Goal: Task Accomplishment & Management: Use online tool/utility

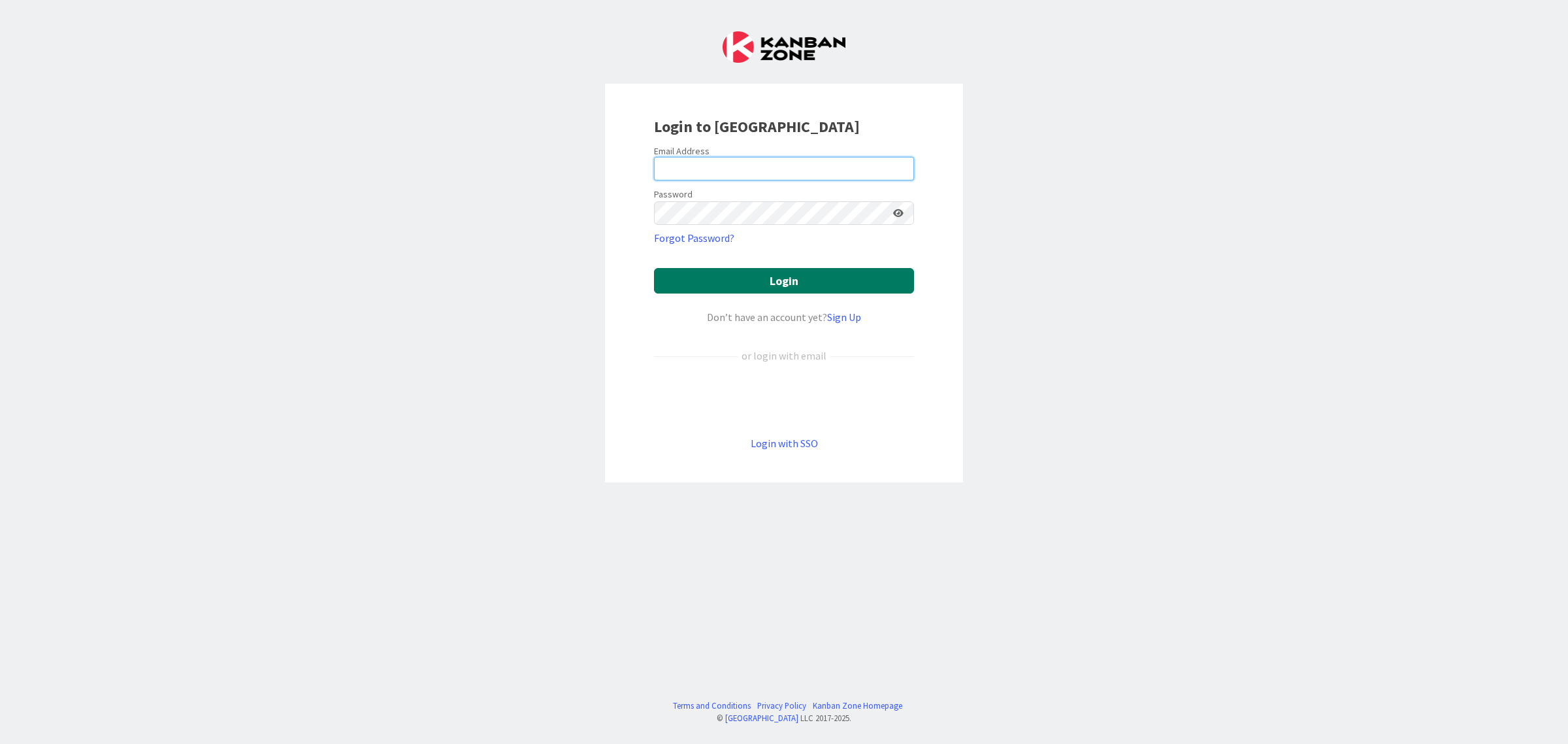
type input "minna.maatta@pandia.fi"
click at [796, 287] on button "Login" at bounding box center [784, 281] width 260 height 25
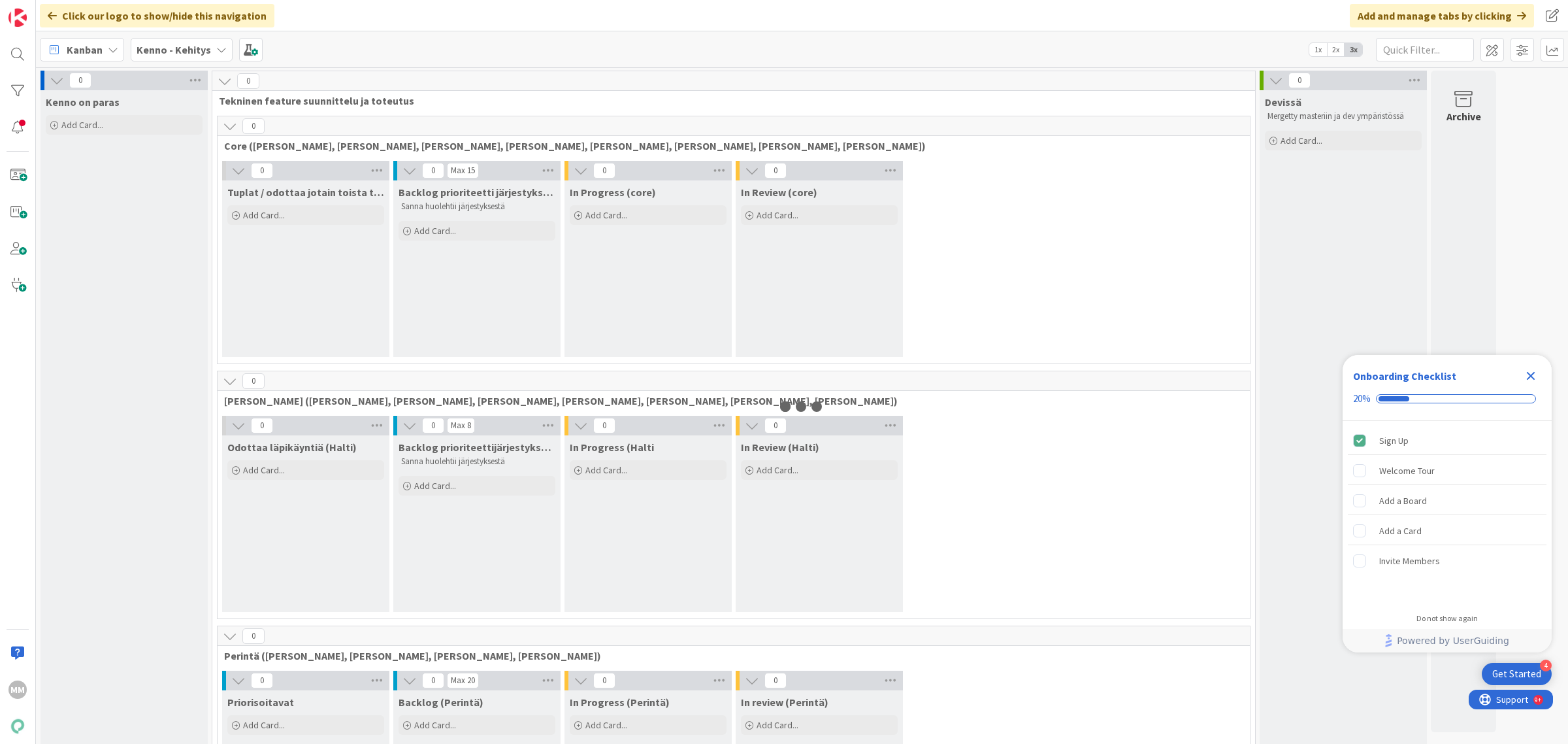
click at [1532, 377] on icon "Close Checklist" at bounding box center [1531, 376] width 9 height 9
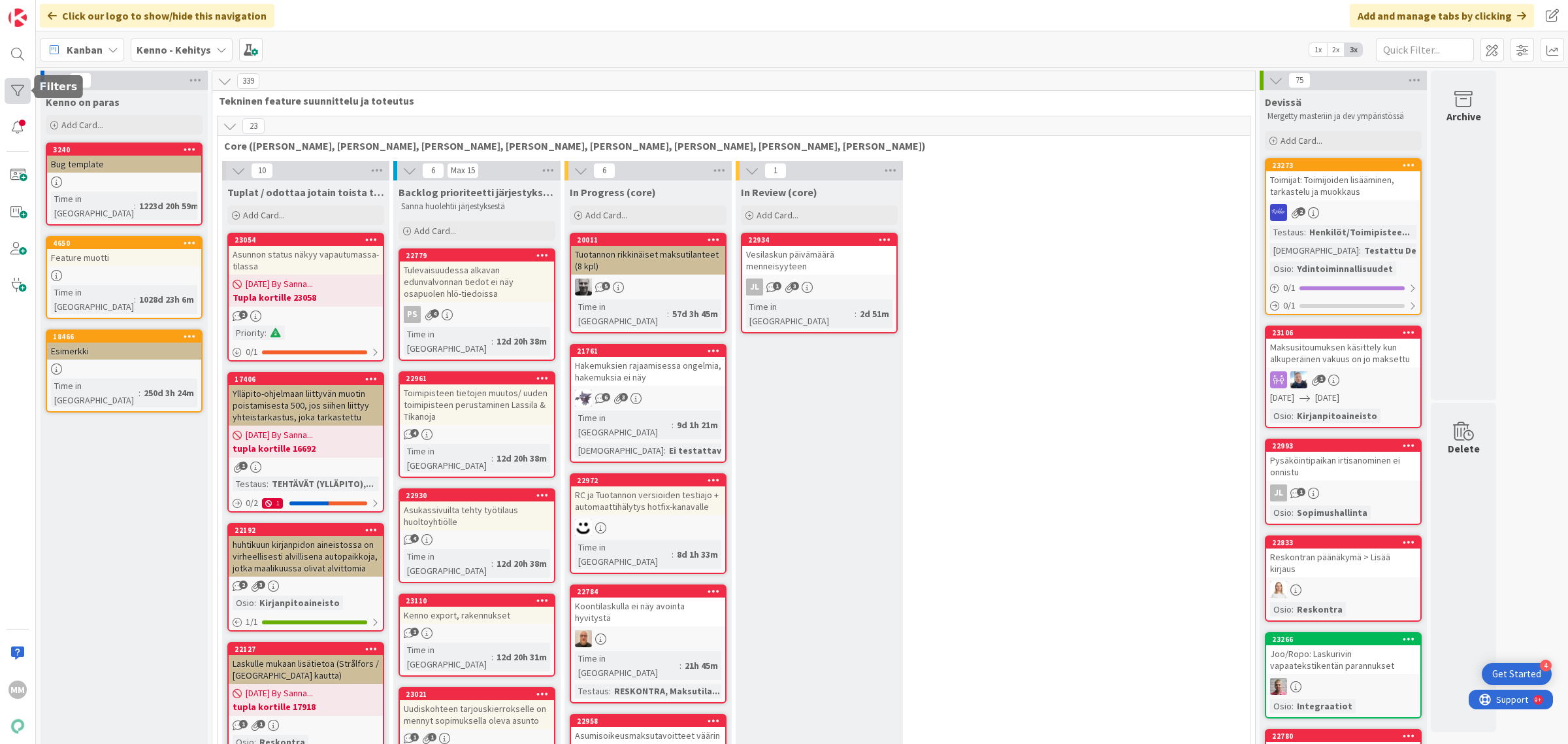
click at [21, 79] on div at bounding box center [17, 90] width 26 height 26
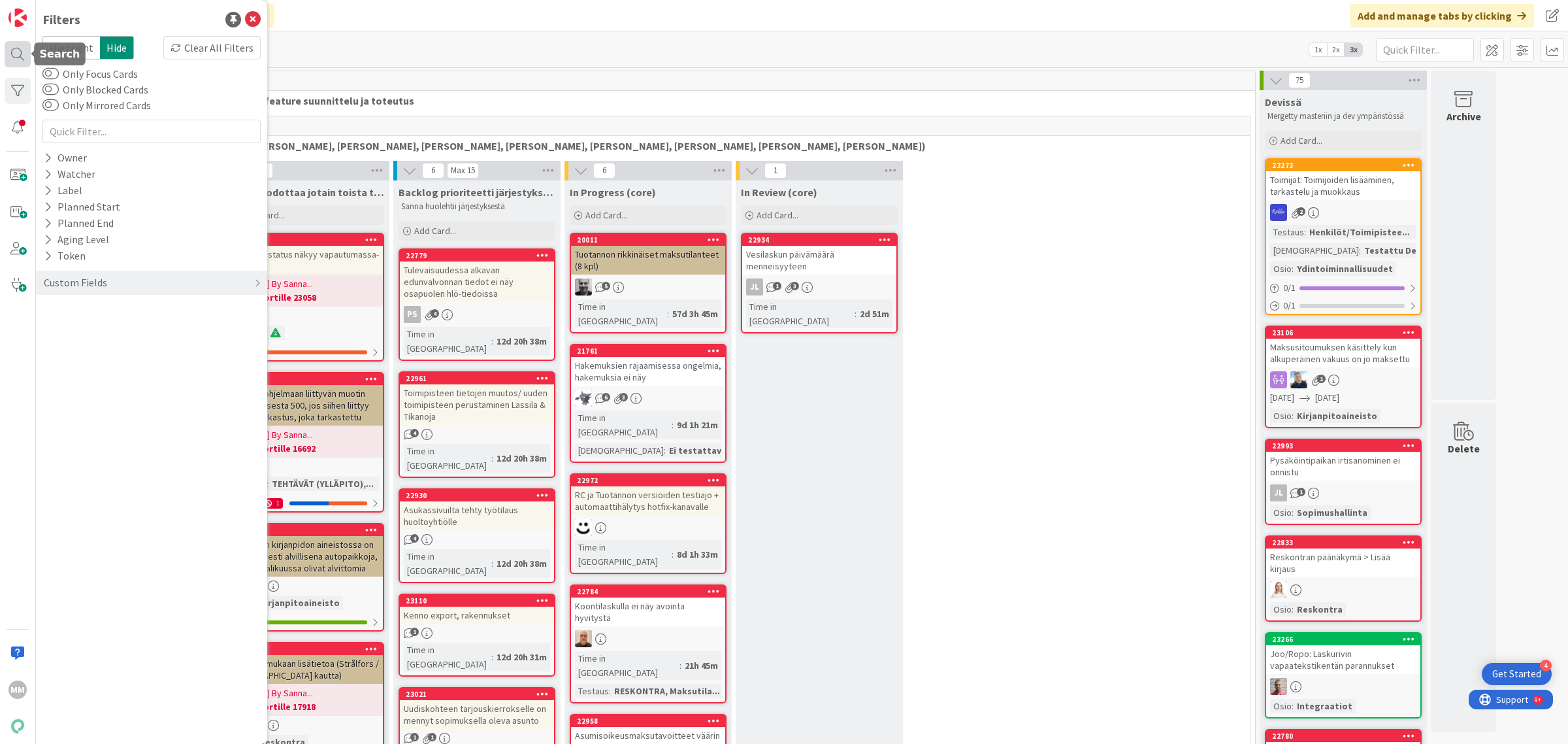
click at [25, 51] on div at bounding box center [17, 54] width 26 height 26
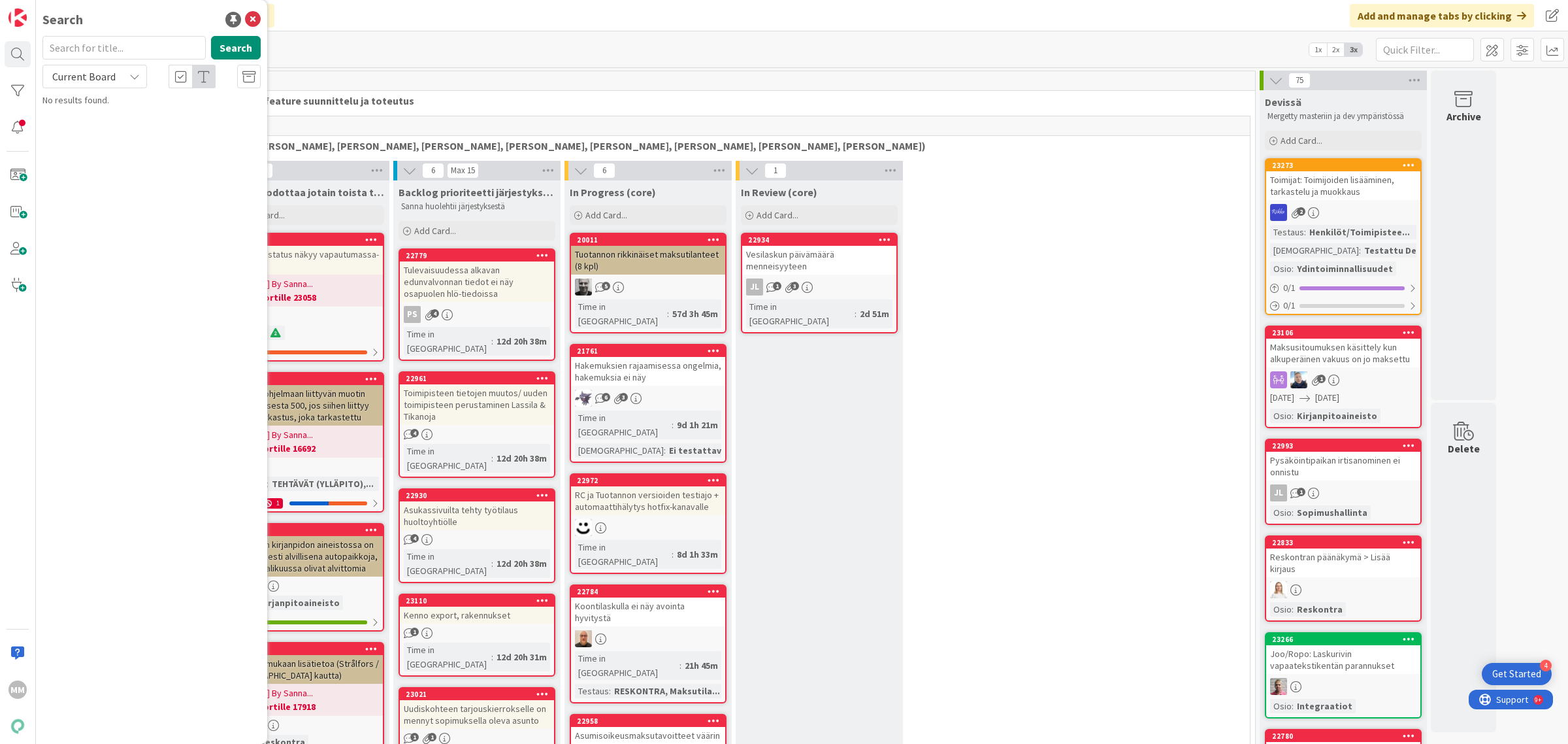
click at [153, 47] on input "text" at bounding box center [124, 47] width 163 height 24
type input "20123"
click at [237, 41] on button "Search" at bounding box center [236, 47] width 50 height 24
click at [101, 77] on span "Current Board" at bounding box center [84, 76] width 63 height 13
click at [96, 126] on span "All Boards" at bounding box center [118, 131] width 136 height 20
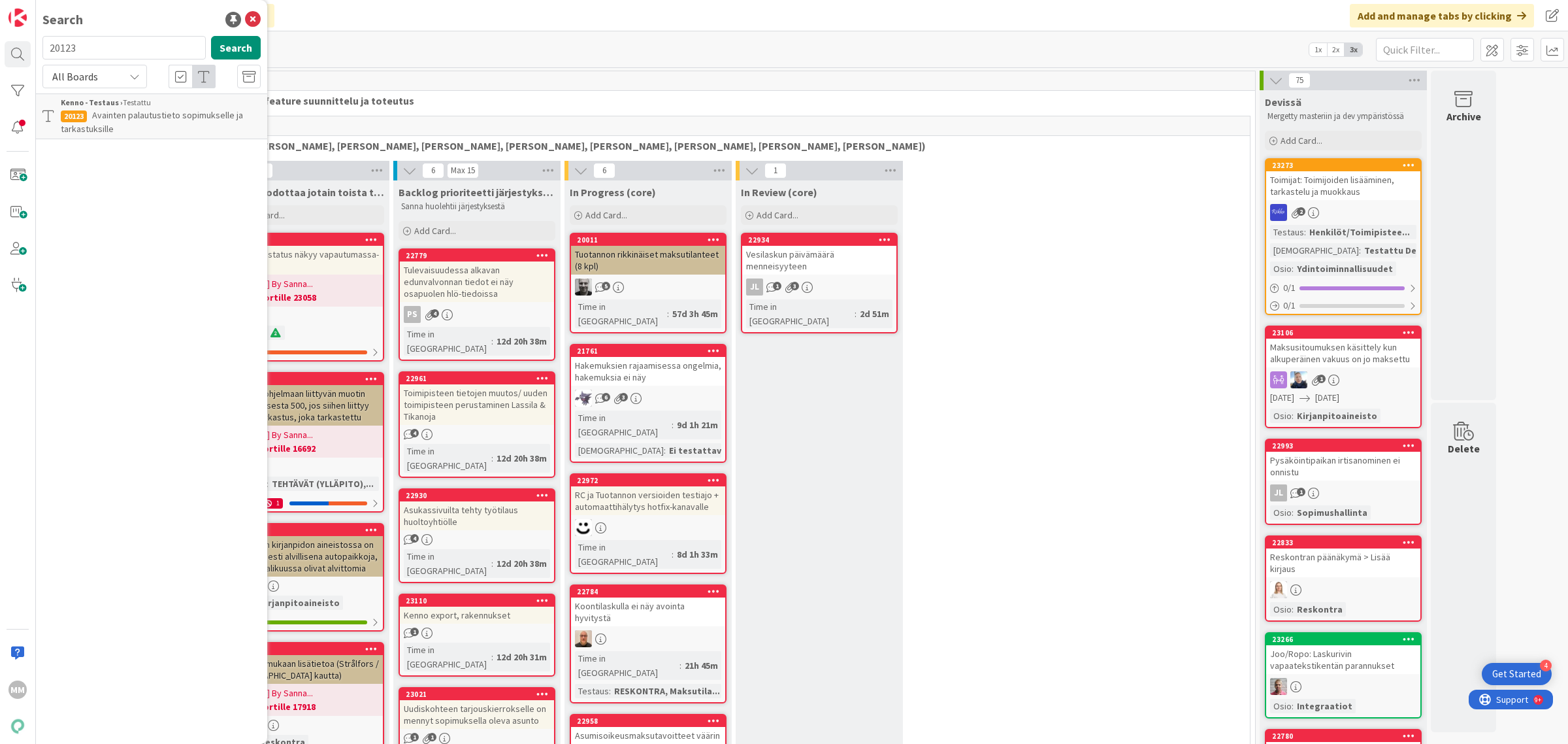
click at [129, 124] on p "Avainten palautustieto sopimukselle ja tarkastuksille" at bounding box center [161, 122] width 200 height 28
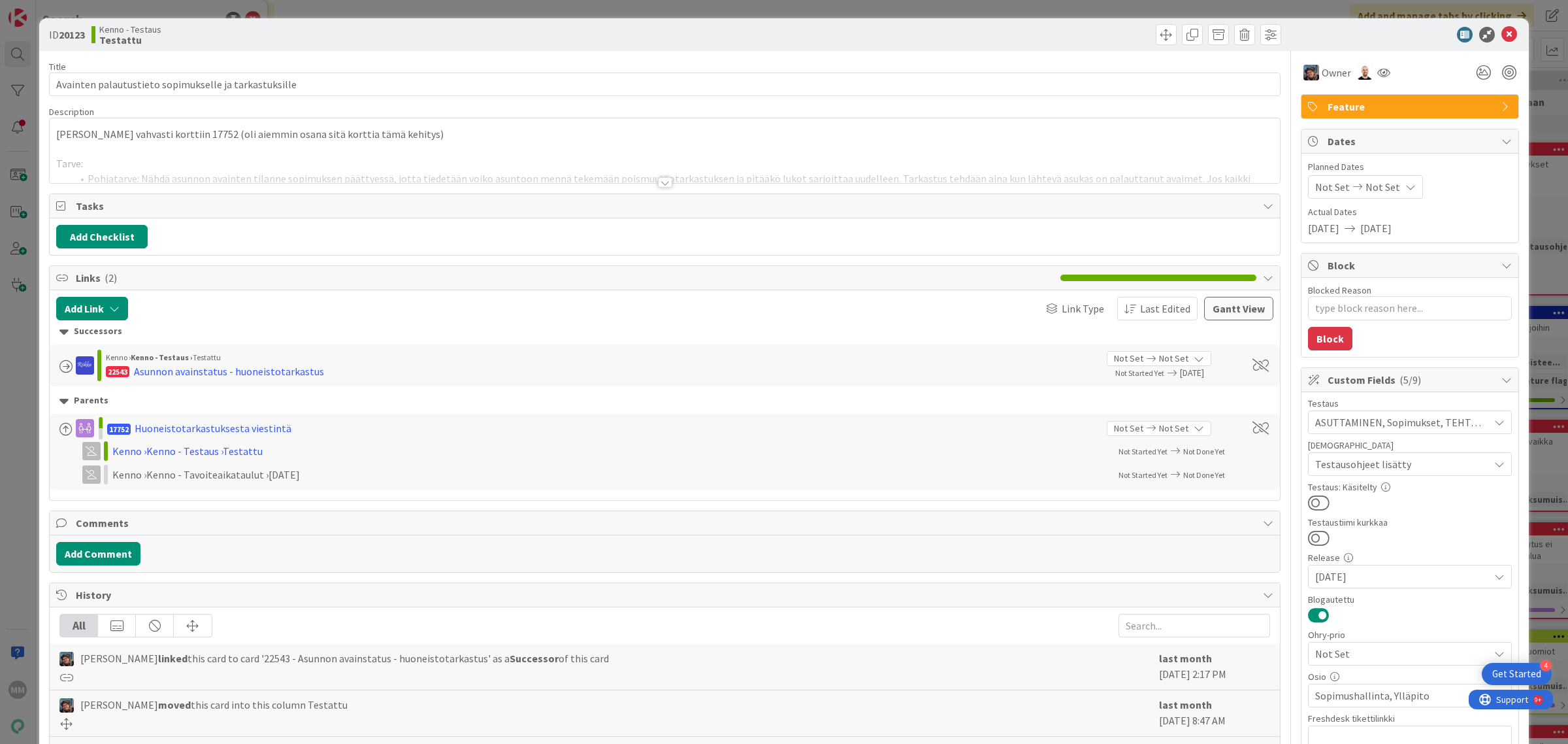
type textarea "x"
click at [1501, 32] on icon at bounding box center [1509, 35] width 16 height 16
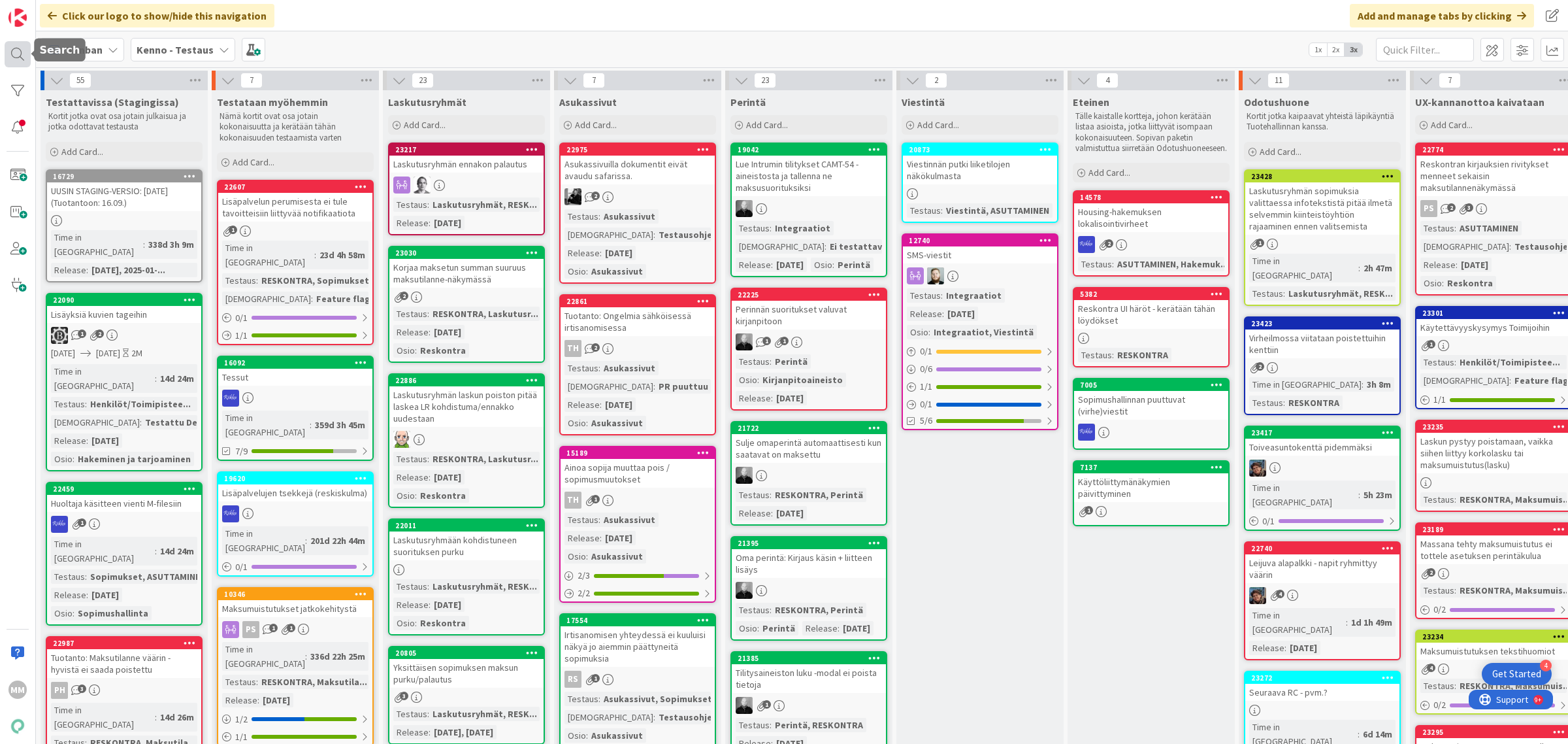
click at [25, 51] on div at bounding box center [17, 54] width 26 height 26
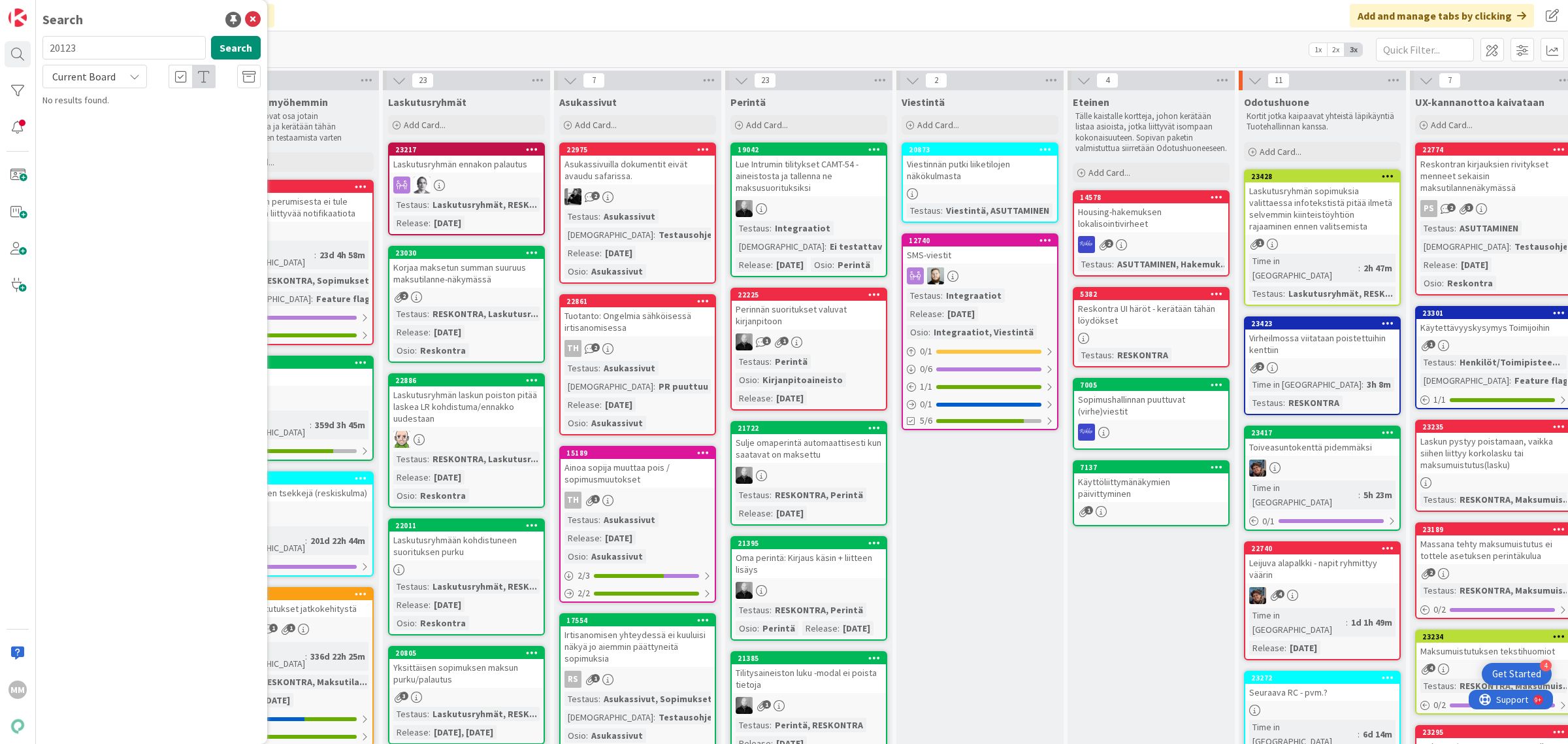
click at [123, 40] on input "20123" at bounding box center [124, 47] width 163 height 24
click at [124, 41] on input "20123" at bounding box center [124, 47] width 163 height 24
click at [142, 49] on input "2012314878" at bounding box center [124, 47] width 163 height 24
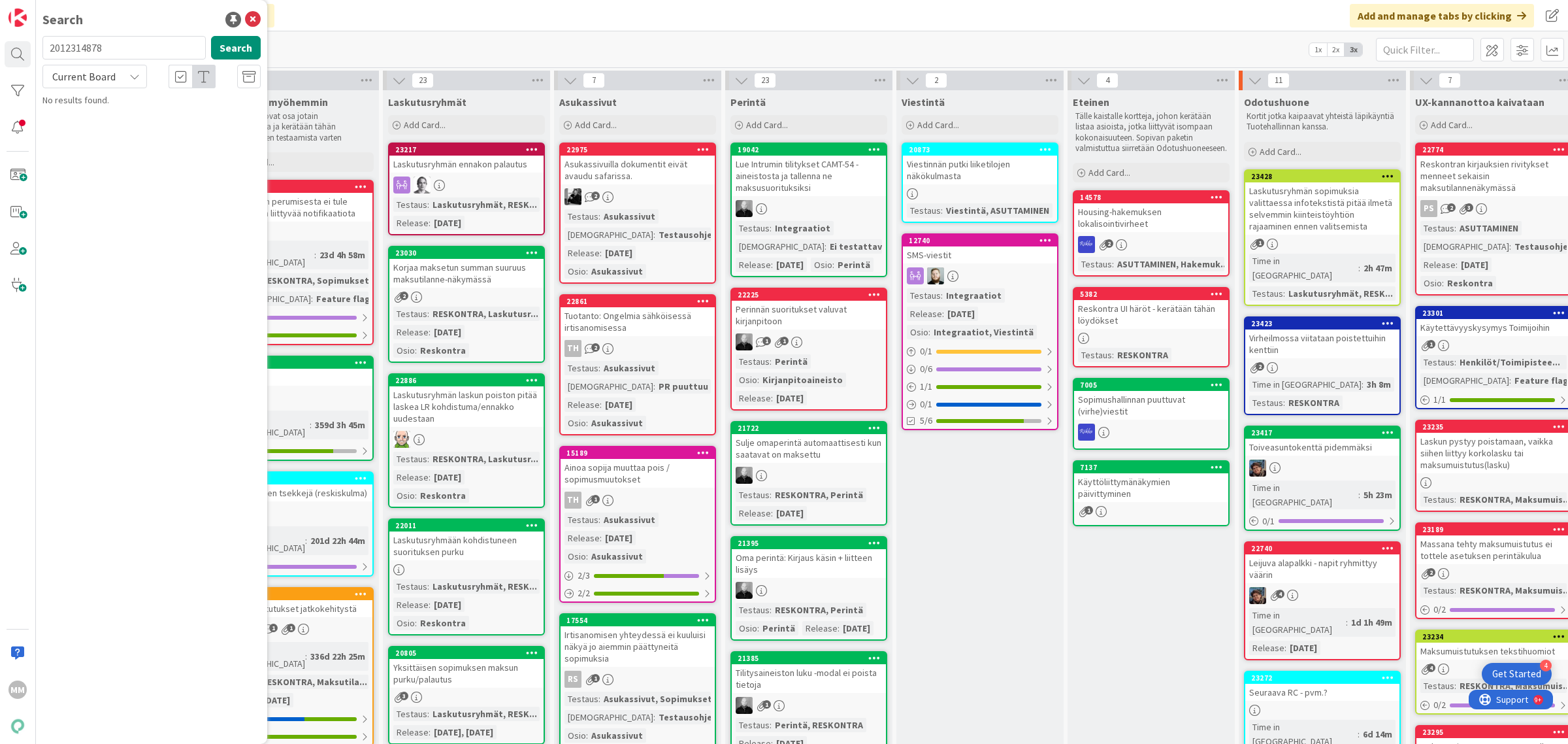
click at [142, 49] on input "2012314878" at bounding box center [124, 47] width 163 height 24
type input "14878"
click at [240, 49] on button "Search" at bounding box center [236, 47] width 50 height 24
click at [171, 129] on p "Huoltajan käsittely vuokrahakemuksella ja sopimuksella" at bounding box center [161, 122] width 200 height 28
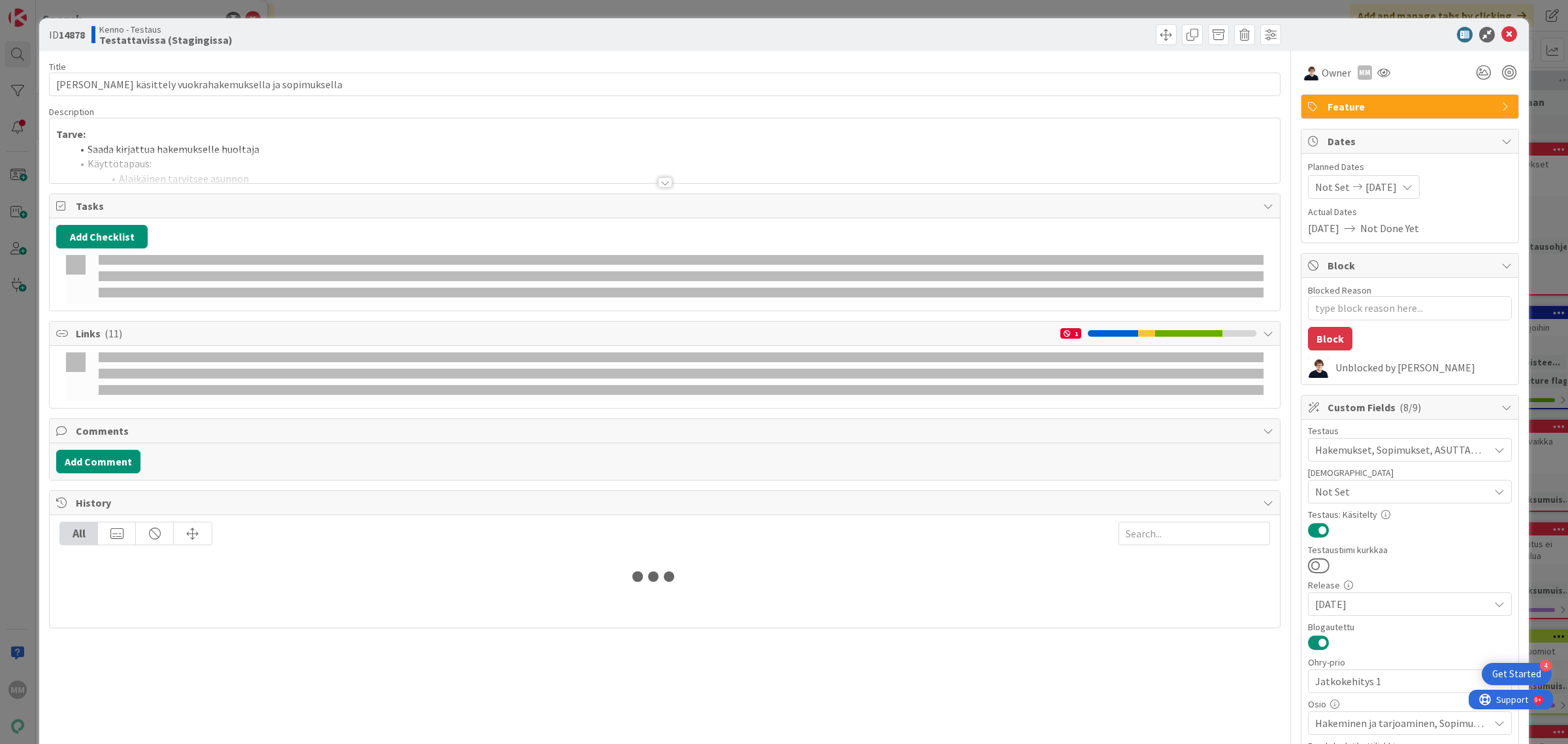
type textarea "x"
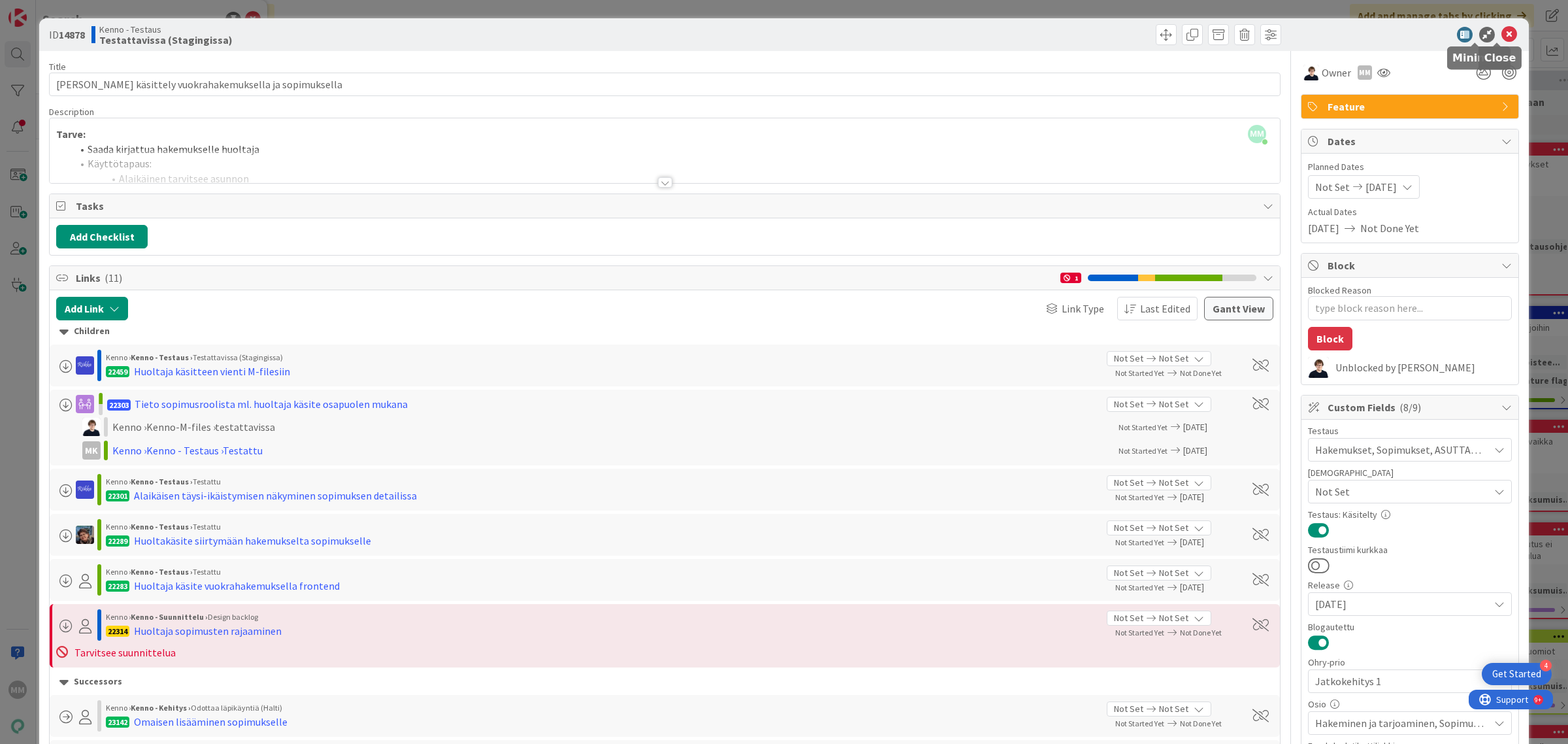
click at [1502, 34] on icon at bounding box center [1509, 35] width 16 height 16
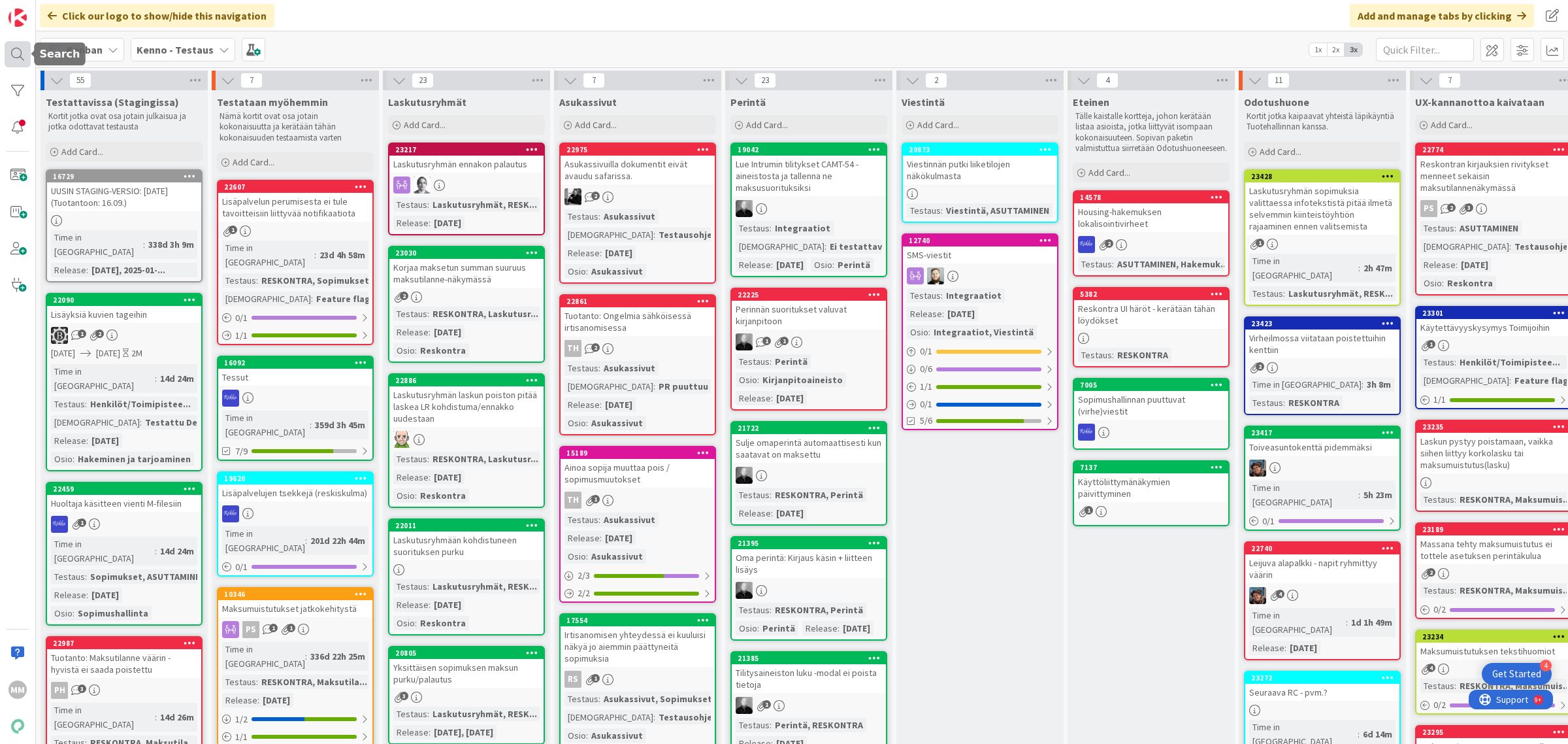
click at [23, 46] on div at bounding box center [17, 54] width 26 height 26
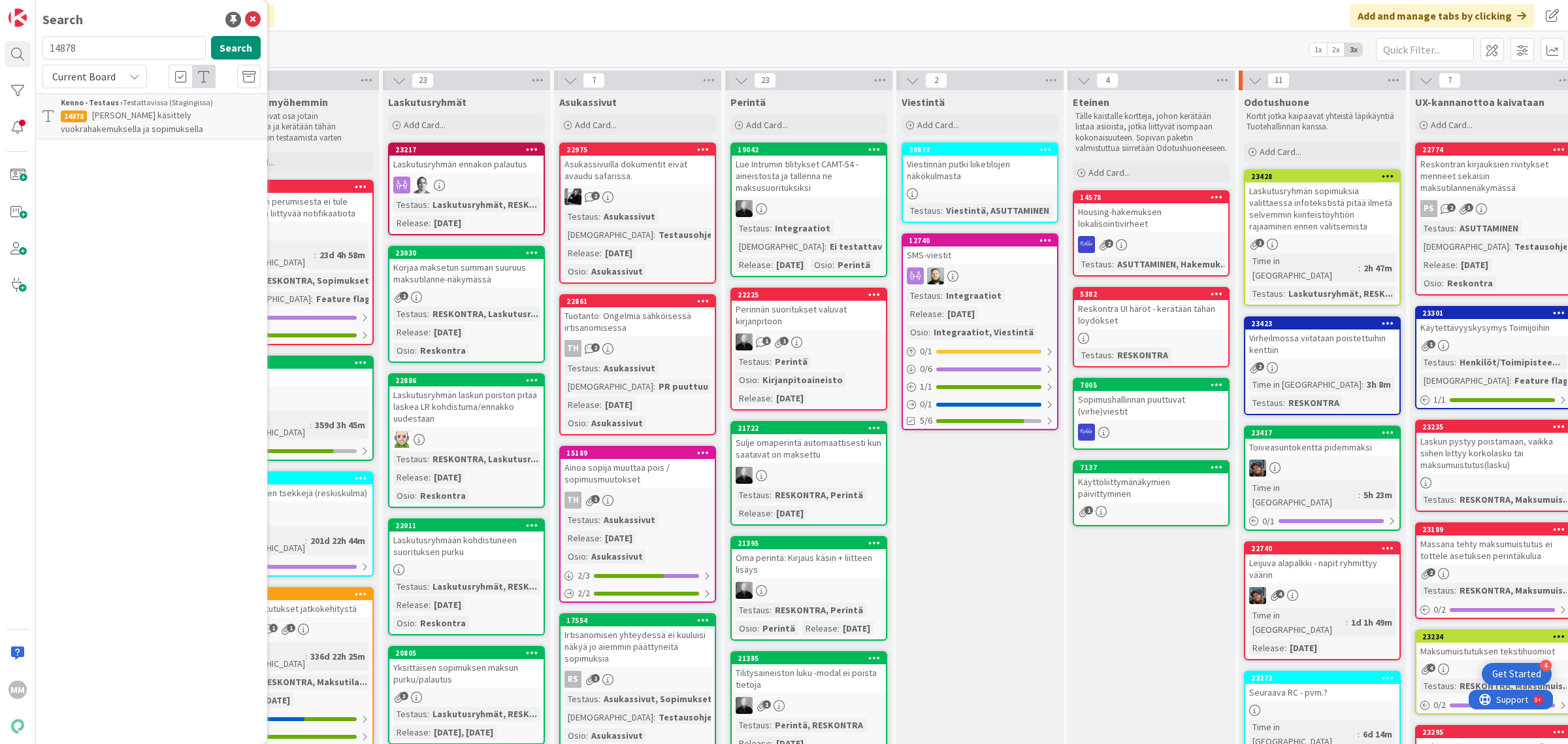
click at [86, 47] on input "14878" at bounding box center [124, 47] width 163 height 24
type input "20299"
click at [252, 46] on button "Search" at bounding box center [236, 47] width 50 height 24
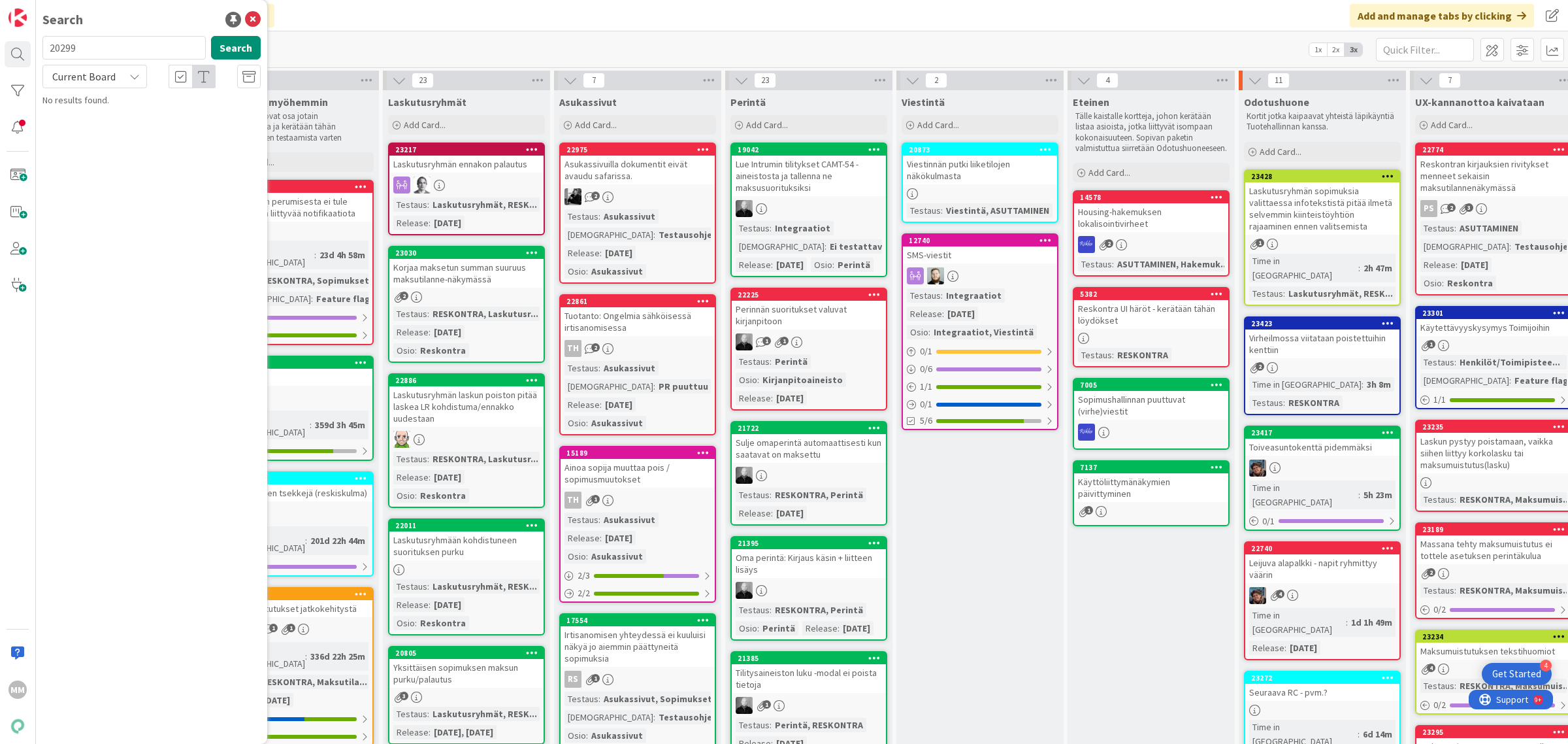
click at [123, 78] on div "Current Board" at bounding box center [95, 77] width 104 height 24
click at [121, 131] on span "All Boards" at bounding box center [118, 131] width 136 height 20
click at [150, 116] on span "Ulkomaalaisen tilin käsittely (Muu maailma)" at bounding box center [174, 115] width 165 height 12
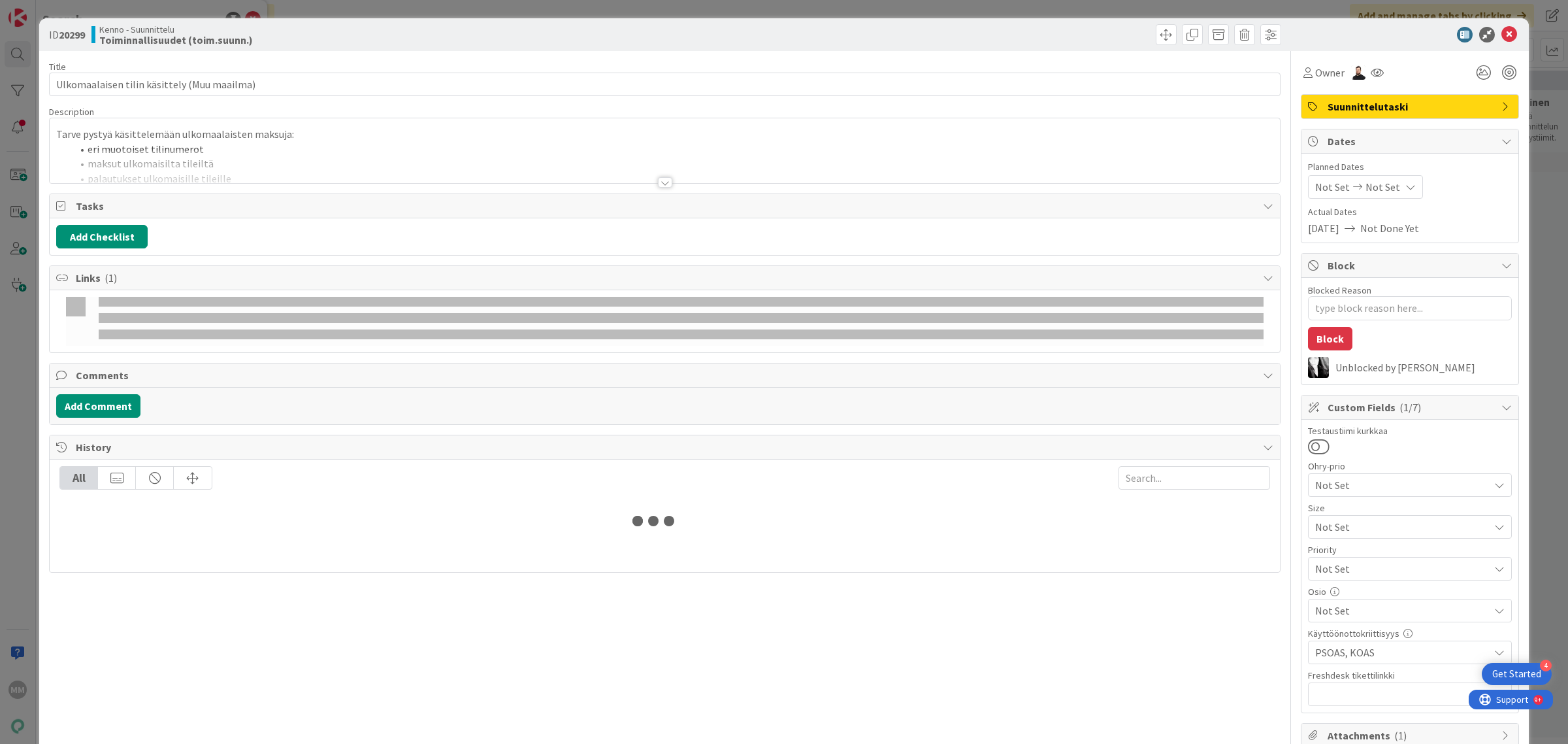
type textarea "x"
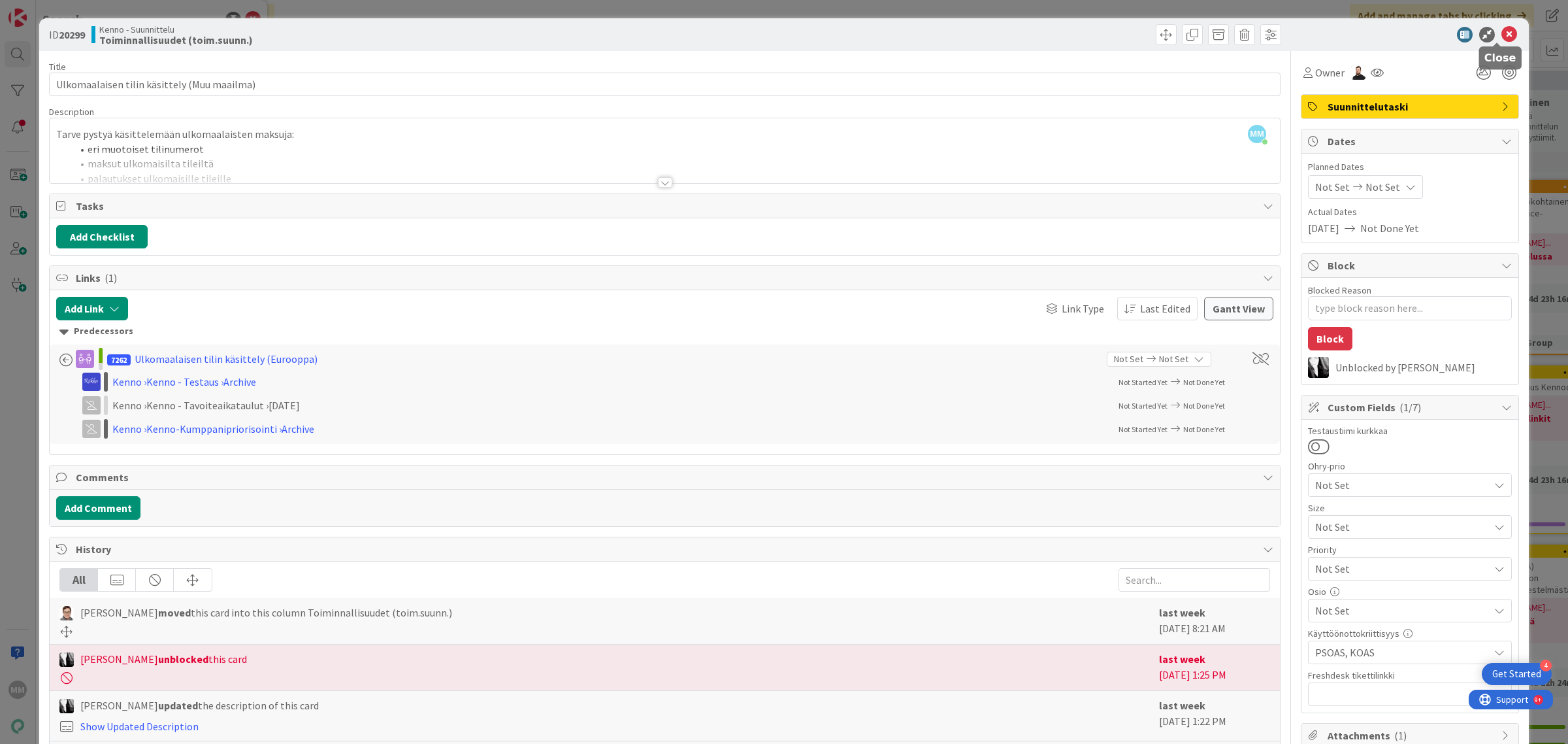
click at [1501, 37] on icon at bounding box center [1509, 35] width 16 height 16
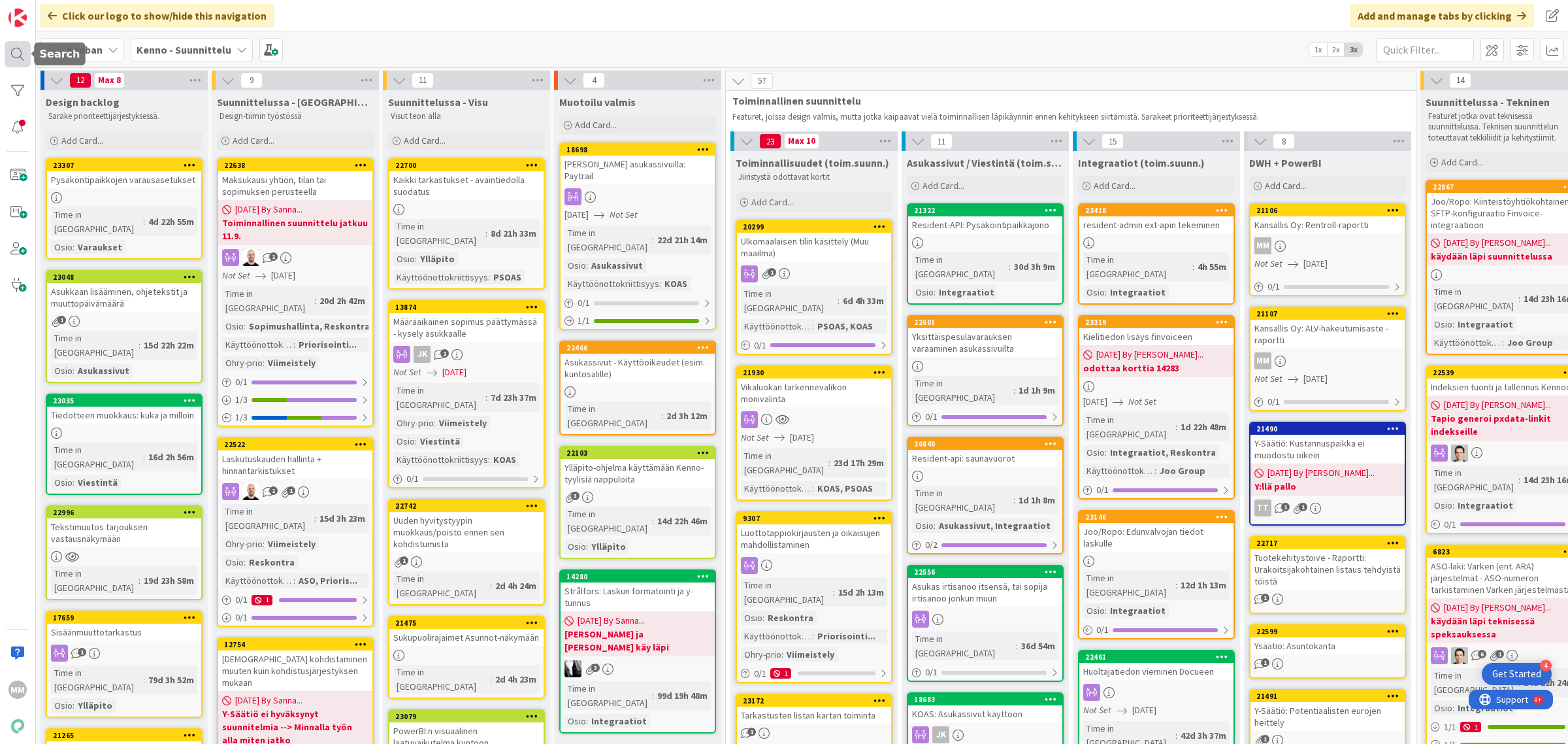
click at [9, 50] on div at bounding box center [17, 54] width 26 height 26
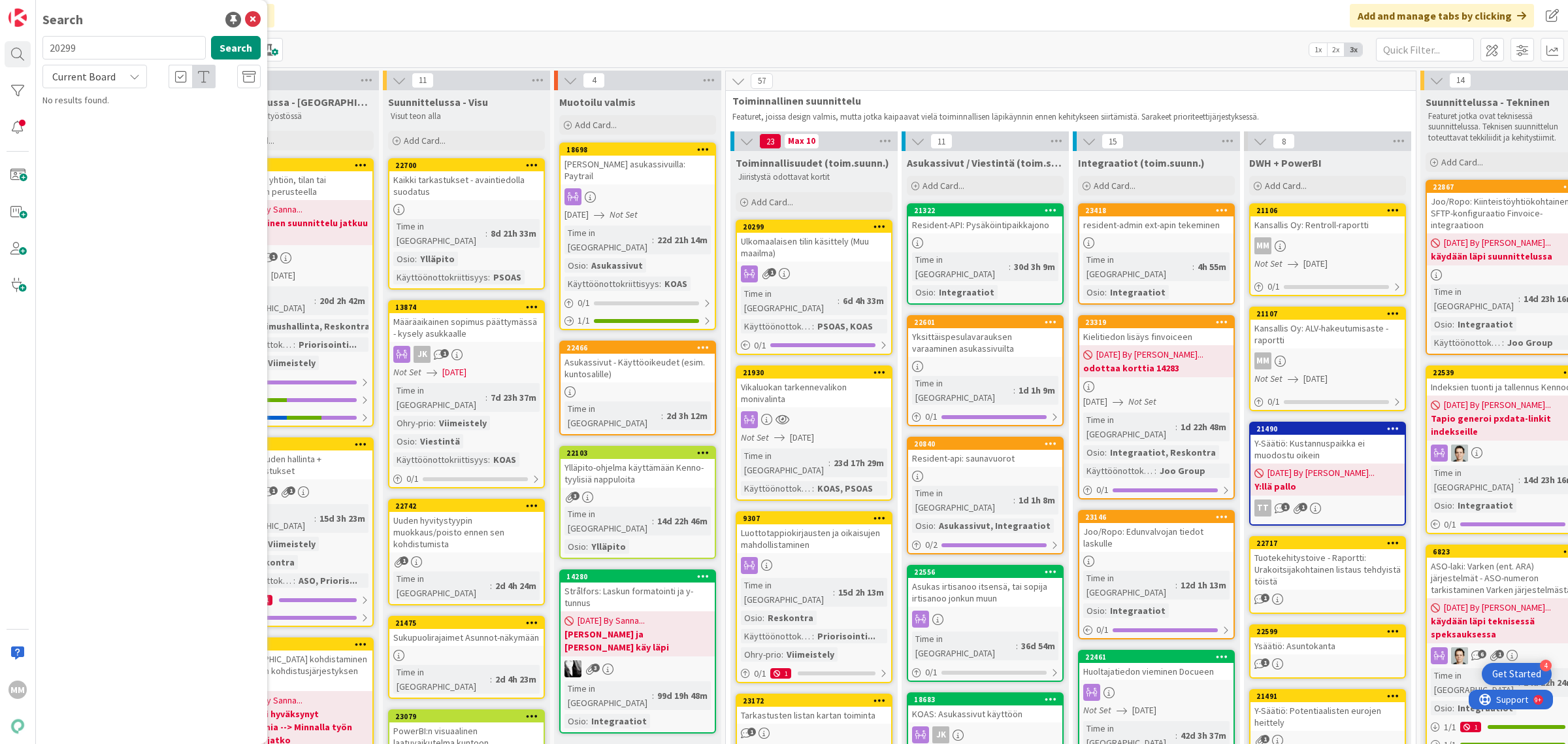
click at [96, 52] on input "20299" at bounding box center [124, 47] width 163 height 24
type input "21930"
click at [233, 53] on button "Search" at bounding box center [236, 47] width 50 height 24
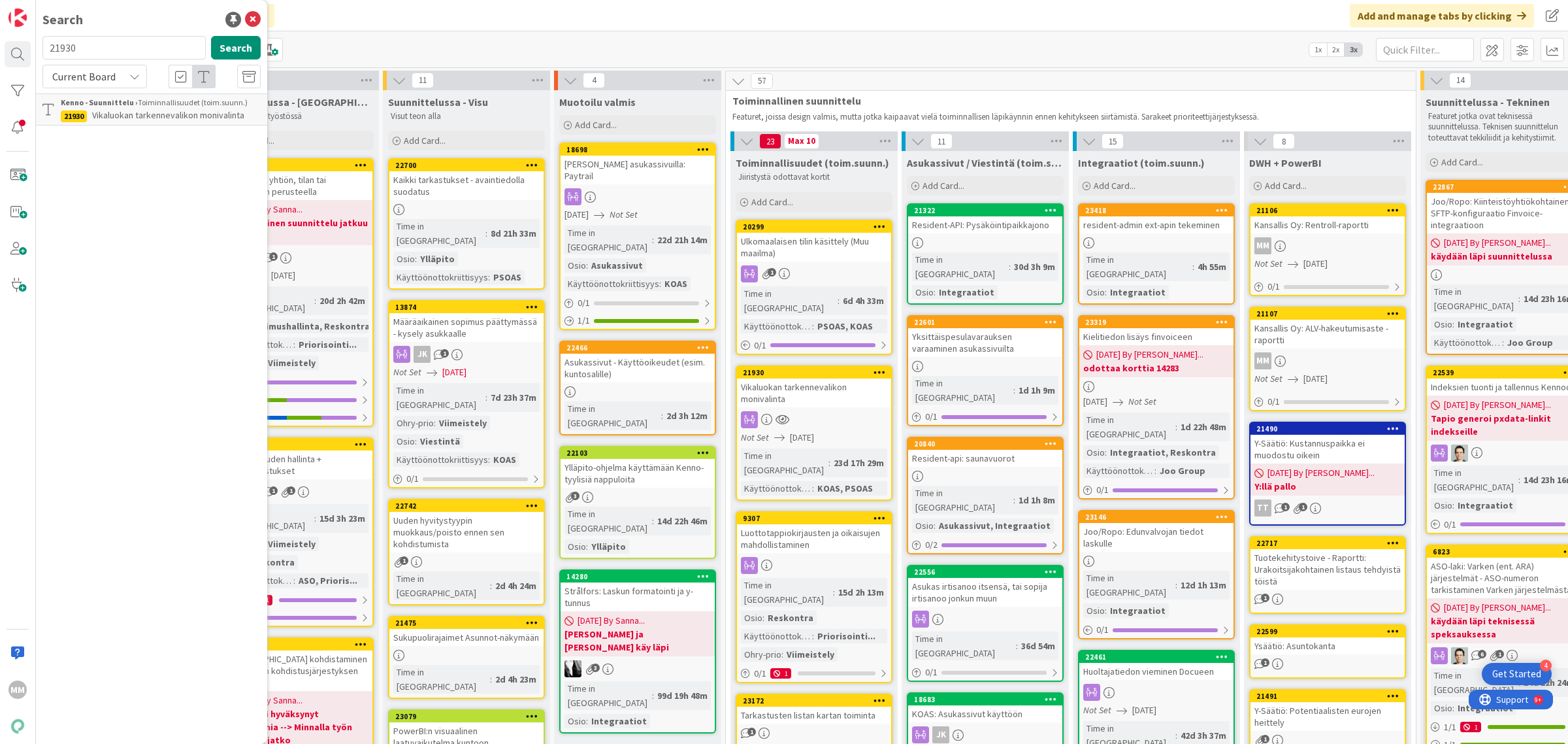
click at [122, 83] on div "Current Board" at bounding box center [95, 77] width 104 height 24
click at [122, 136] on span "All Boards" at bounding box center [118, 131] width 136 height 20
click at [149, 112] on span "Vikaluokan tarkennevalikon monivalinta" at bounding box center [168, 115] width 152 height 12
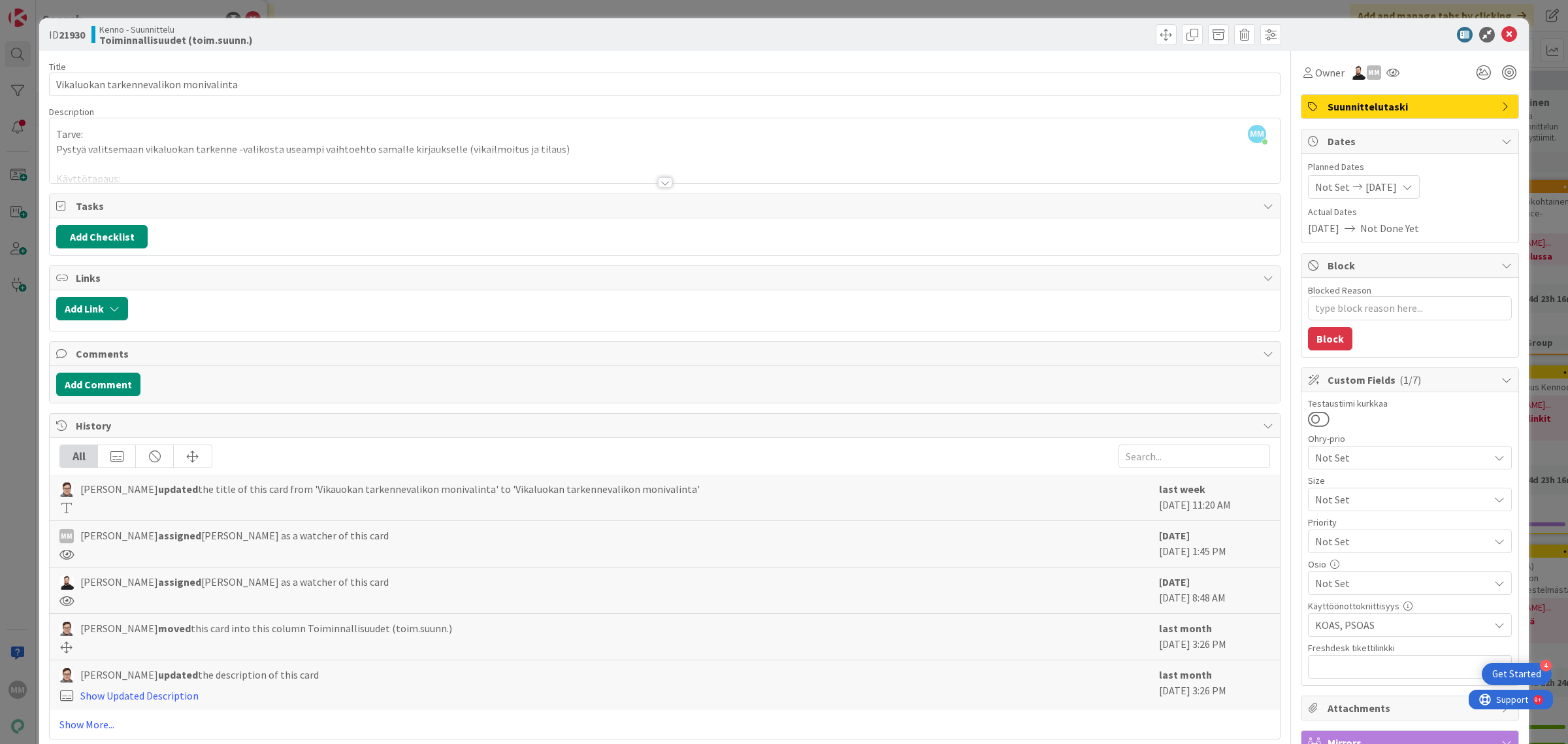
click at [657, 185] on div at bounding box center [665, 182] width 14 height 10
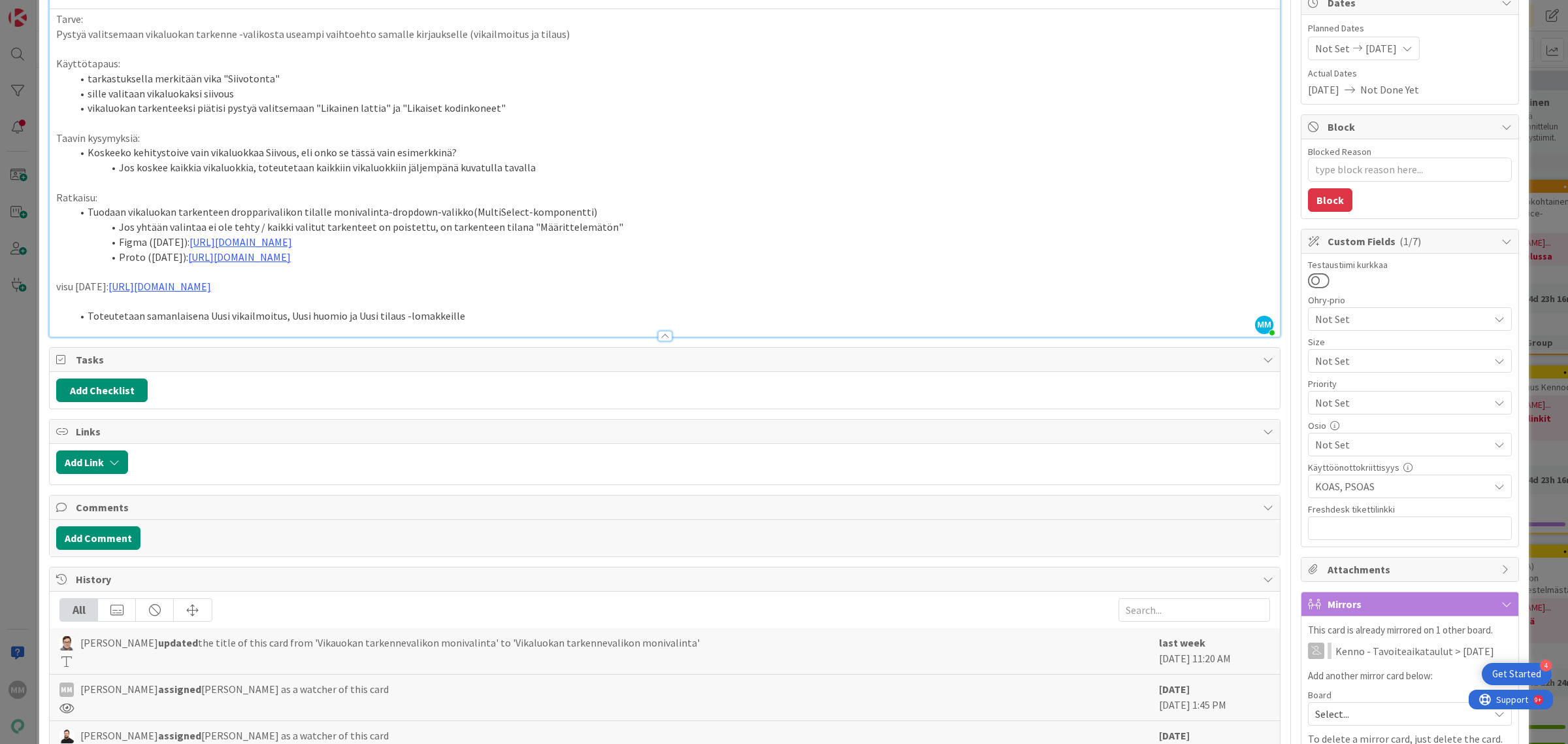
scroll to position [7, 0]
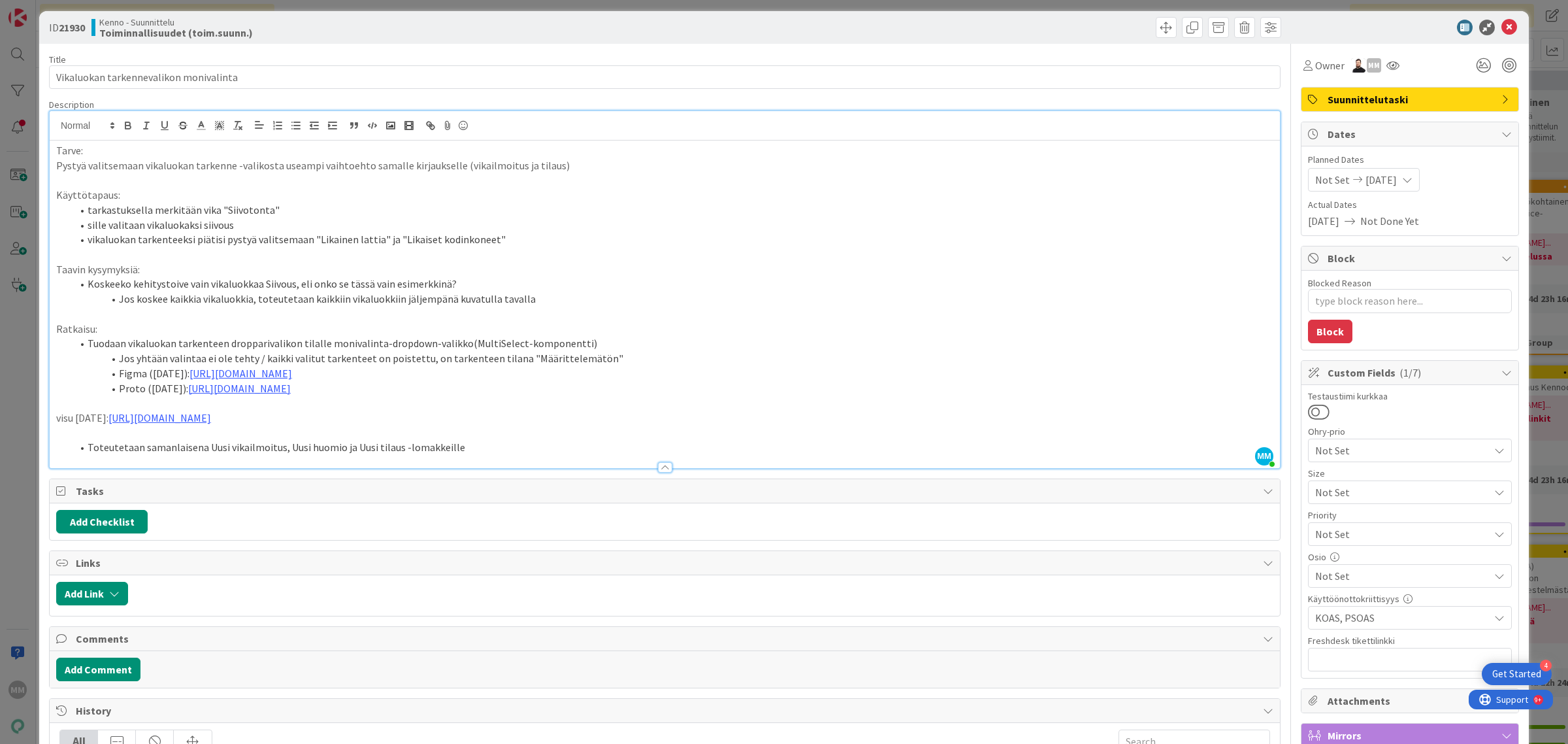
click at [624, 293] on li "Jos koskee kaikkia vikaluokkia, toteutetaan kaikkiin vikaluokkiin jäljempänä ku…" at bounding box center [672, 298] width 1201 height 15
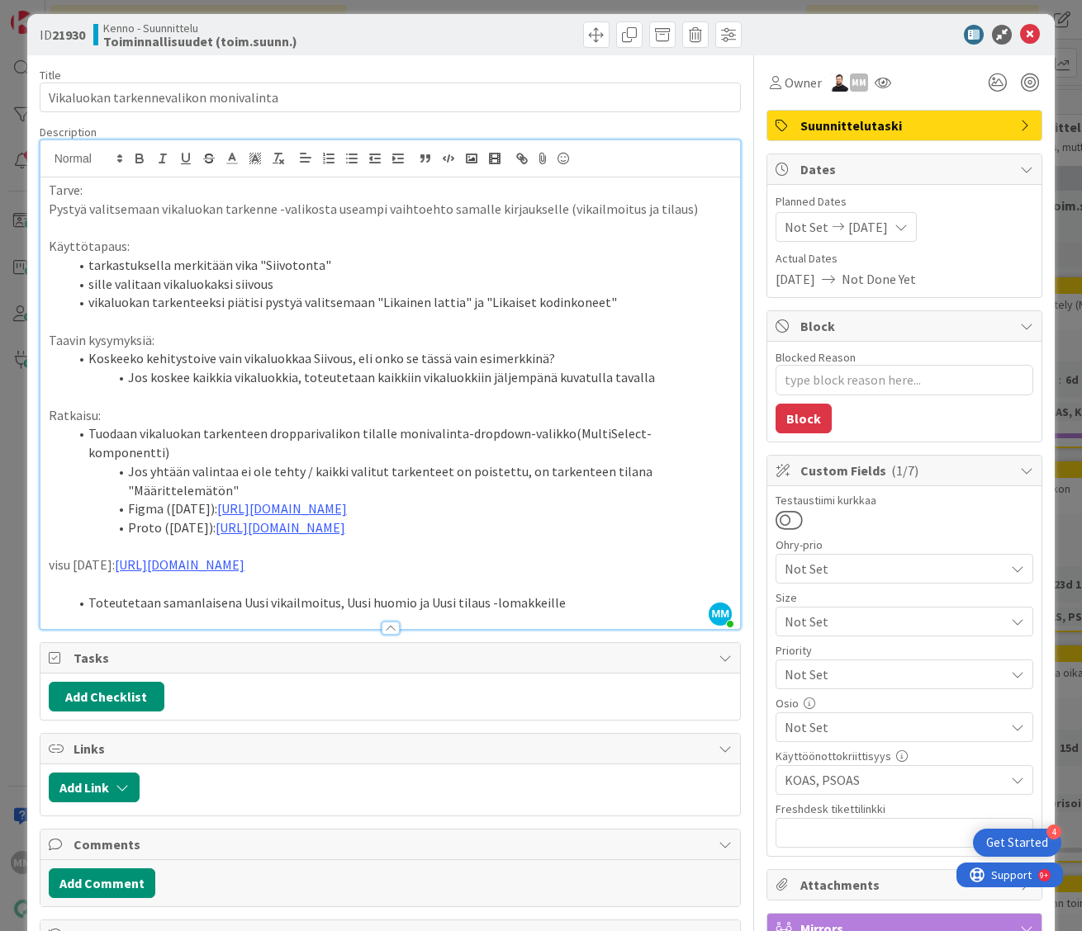
type textarea "x"
